Goal: Information Seeking & Learning: Learn about a topic

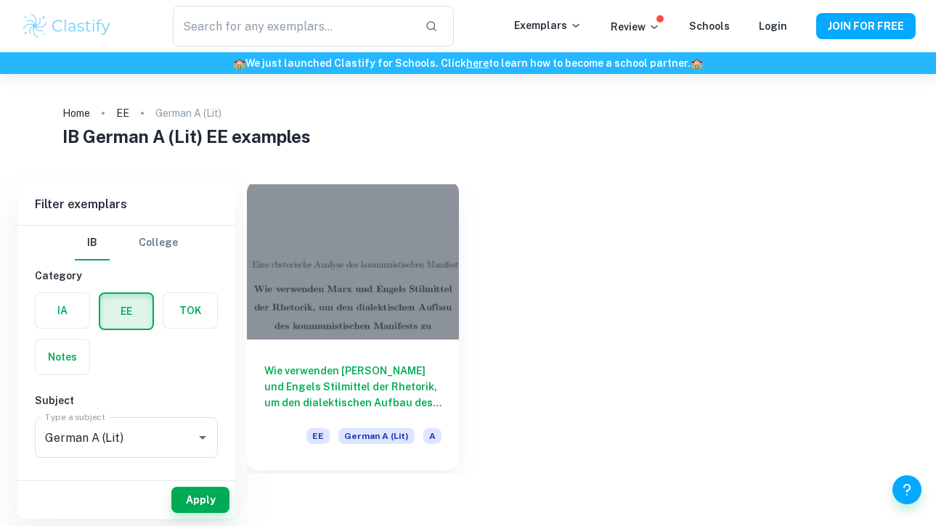
click at [450, 399] on div "Wie verwenden Marx und Engels Stilmittel der Rhetorik, um den dialektischen Auf…" at bounding box center [353, 405] width 212 height 131
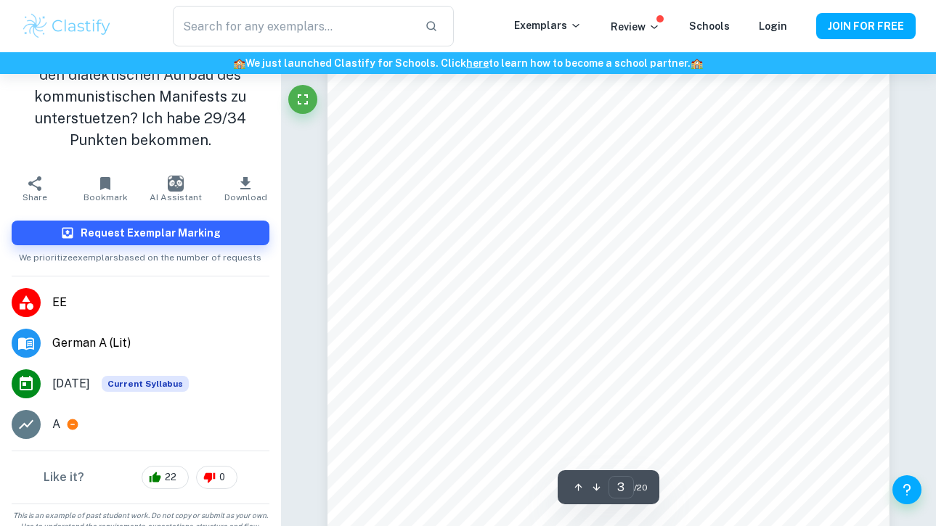
scroll to position [77, 0]
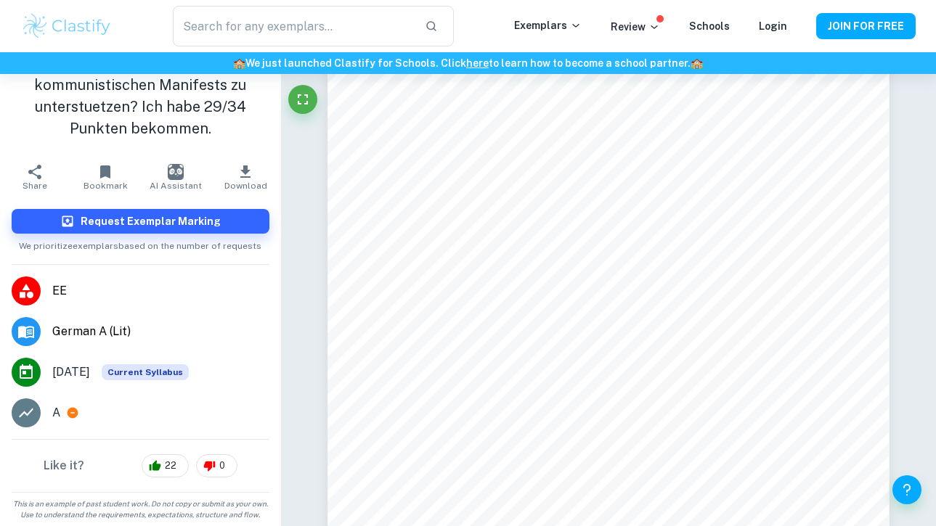
click at [75, 372] on span "May 2022" at bounding box center [71, 372] width 38 height 17
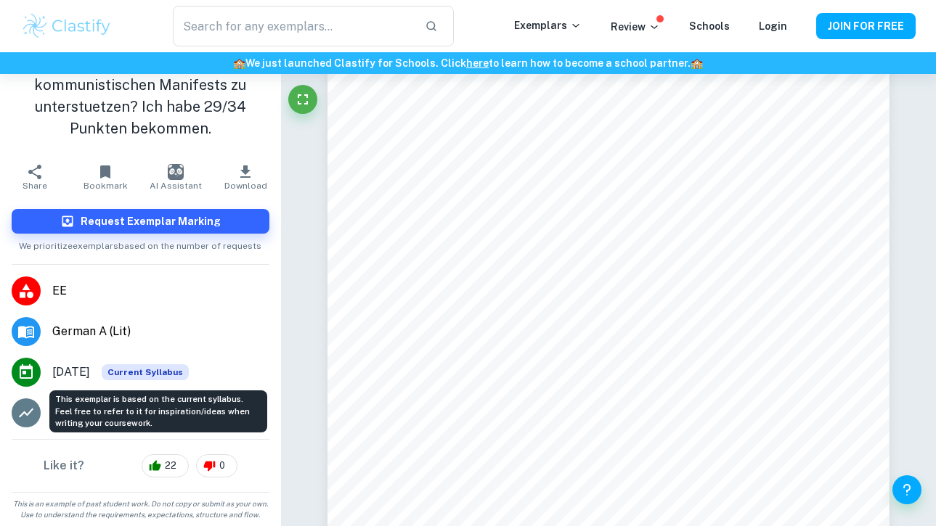
click at [130, 370] on span "Current Syllabus" at bounding box center [145, 372] width 87 height 16
click at [141, 372] on span "Current Syllabus" at bounding box center [145, 372] width 87 height 16
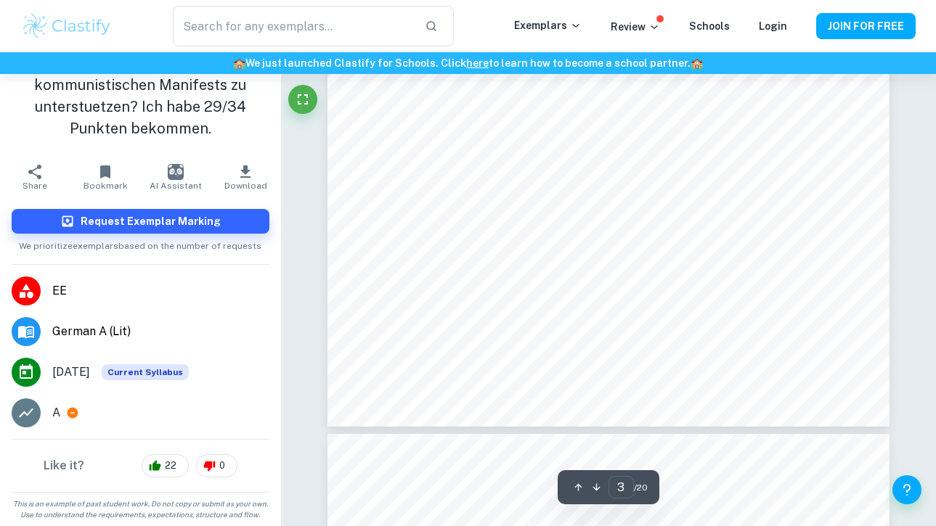
scroll to position [2249, 0]
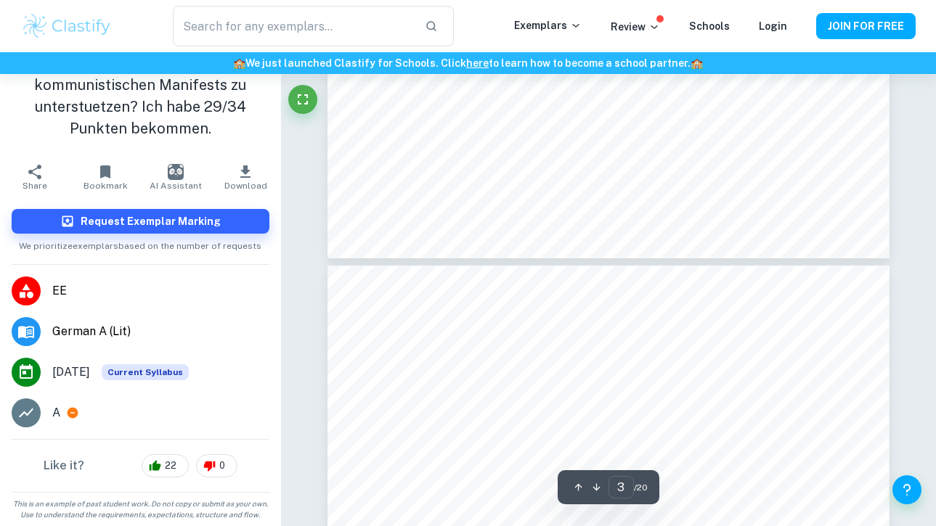
type input "4"
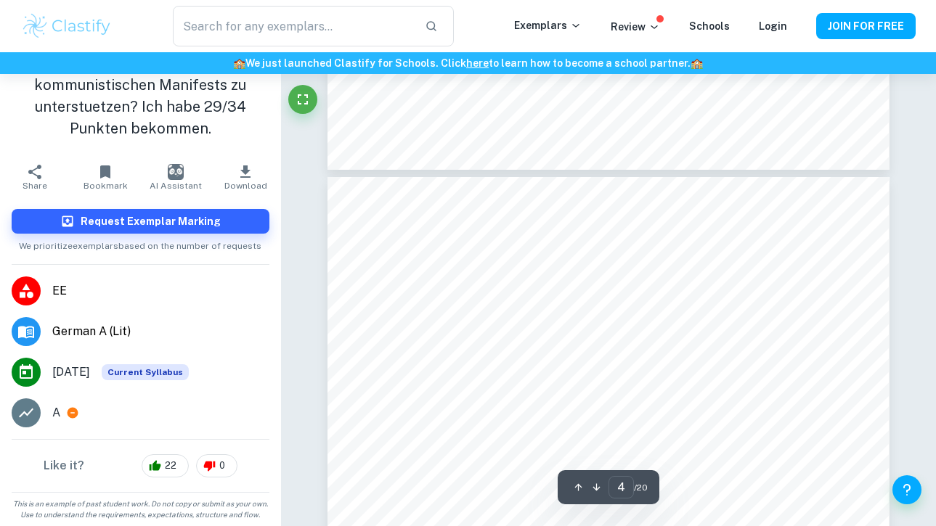
scroll to position [2520, 0]
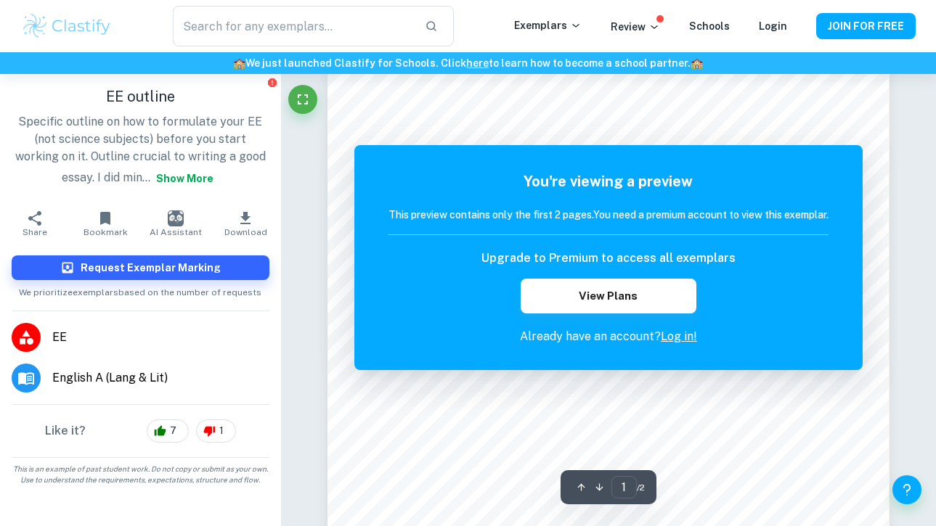
scroll to position [248, 0]
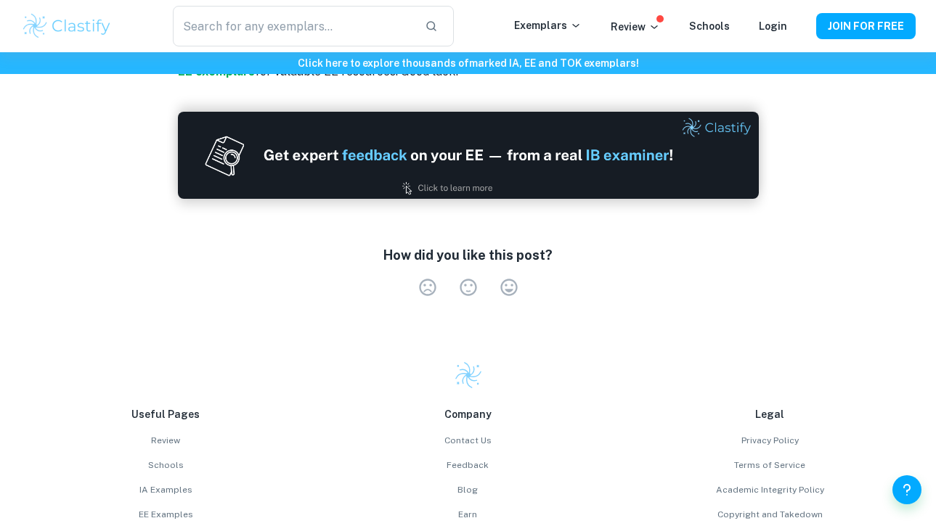
scroll to position [3049, 0]
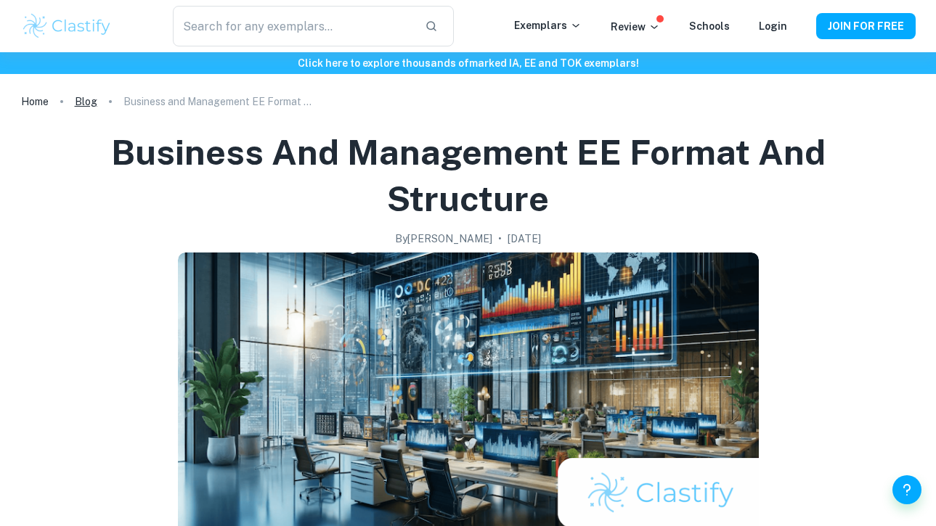
click at [87, 100] on link "Blog" at bounding box center [86, 101] width 23 height 20
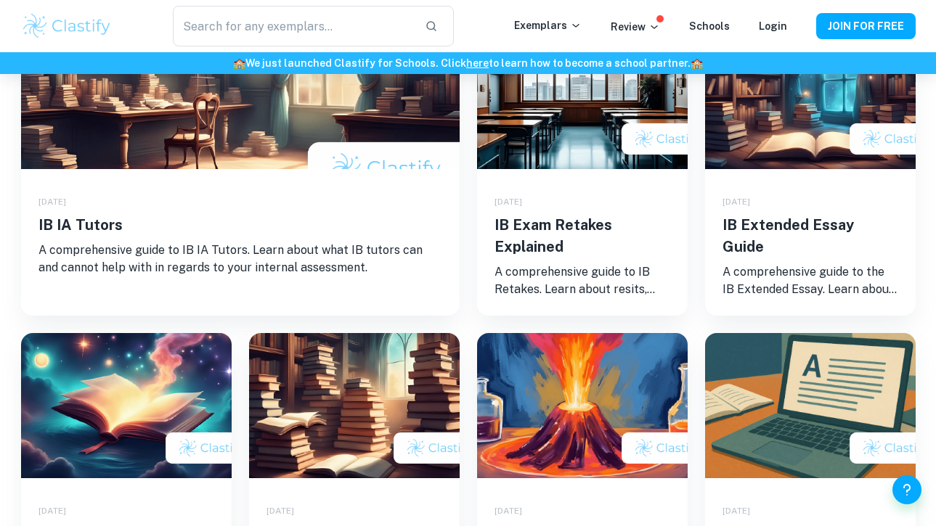
scroll to position [232, 0]
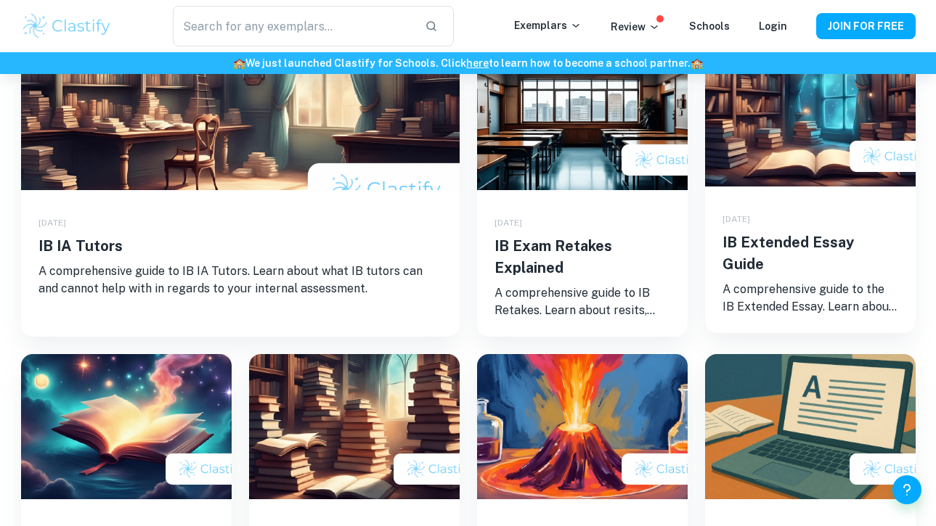
click at [856, 208] on div "[DATE] IB Extended Essay Guide A comprehensive guide to the IB Extended Essay. …" at bounding box center [810, 260] width 211 height 147
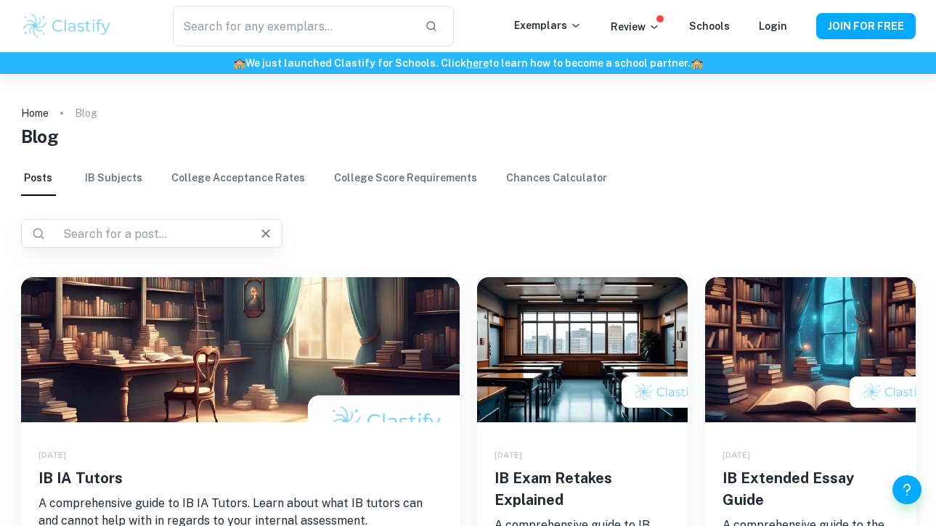
click at [102, 226] on input "text" at bounding box center [146, 234] width 178 height 20
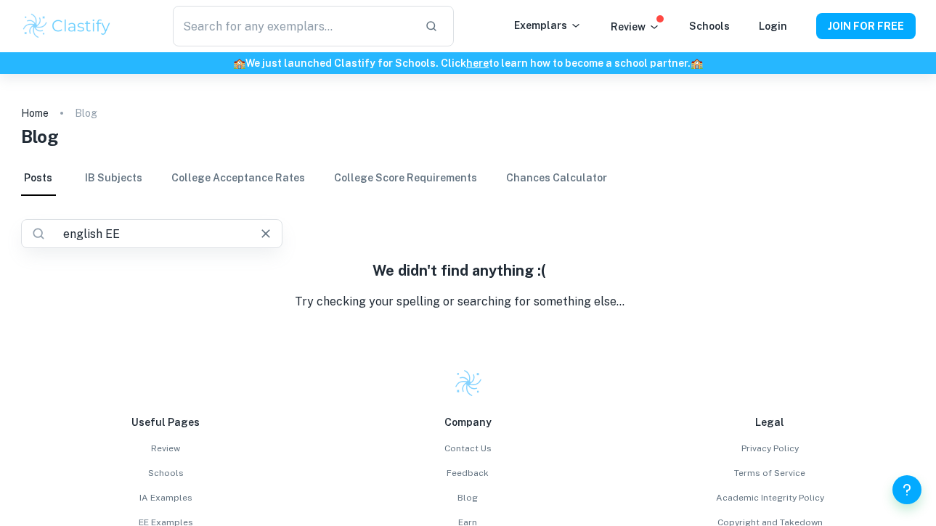
drag, startPoint x: 124, startPoint y: 237, endPoint x: -17, endPoint y: 236, distance: 140.8
click at [0, 236] on html "We value your privacy We use cookies to enhance your browsing experience, serve…" at bounding box center [468, 263] width 936 height 526
type input "language EE"
